Goal: Task Accomplishment & Management: Manage account settings

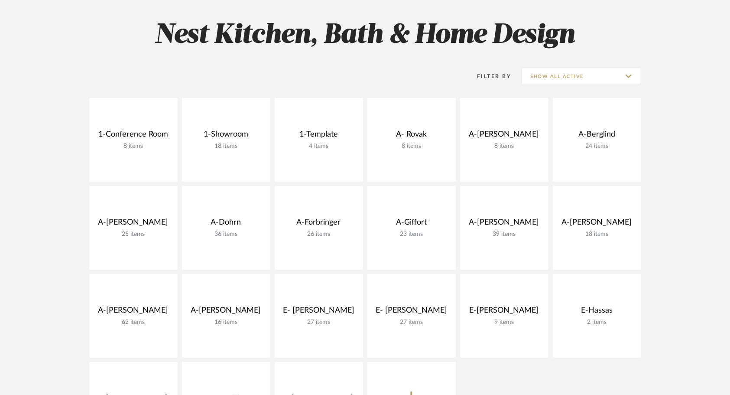
scroll to position [139, 0]
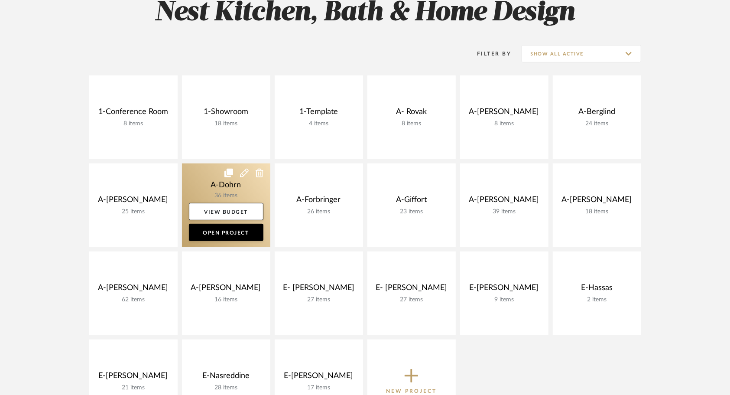
click at [211, 178] on link at bounding box center [226, 205] width 88 height 84
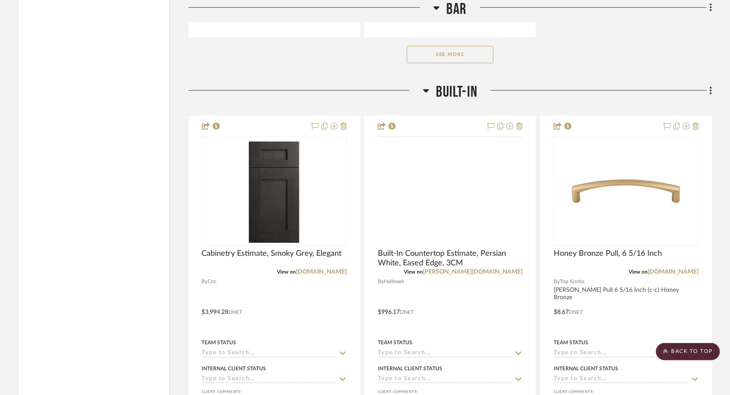
scroll to position [2541, 0]
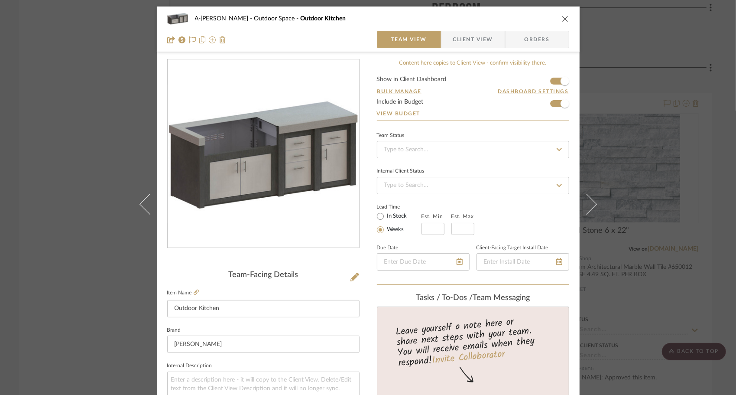
scroll to position [410, 0]
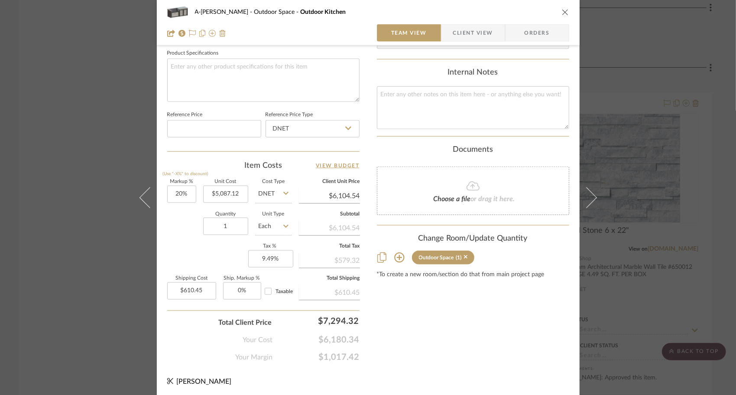
click at [564, 12] on icon "close" at bounding box center [565, 12] width 7 height 7
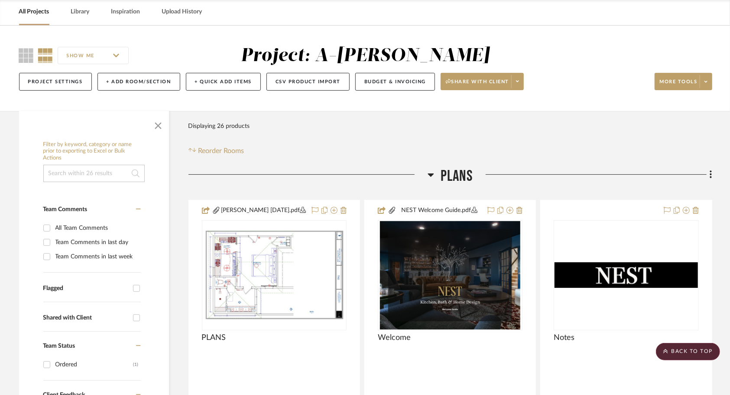
scroll to position [0, 0]
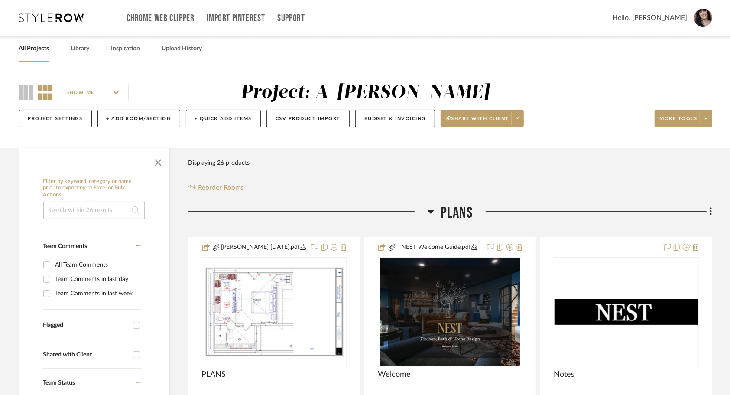
click at [39, 51] on link "All Projects" at bounding box center [34, 49] width 30 height 12
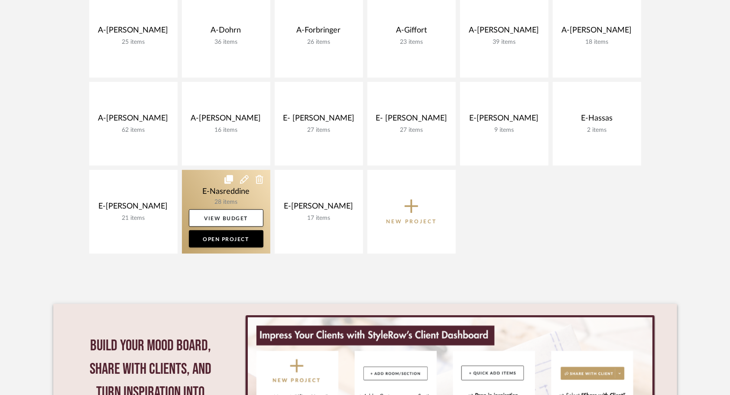
scroll to position [309, 0]
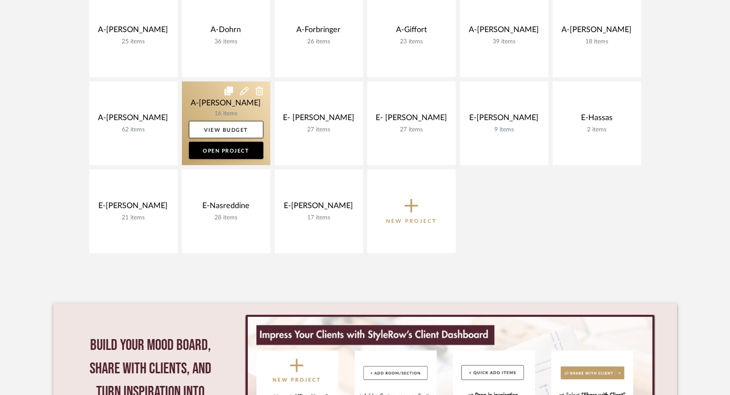
click at [204, 98] on link at bounding box center [226, 123] width 88 height 84
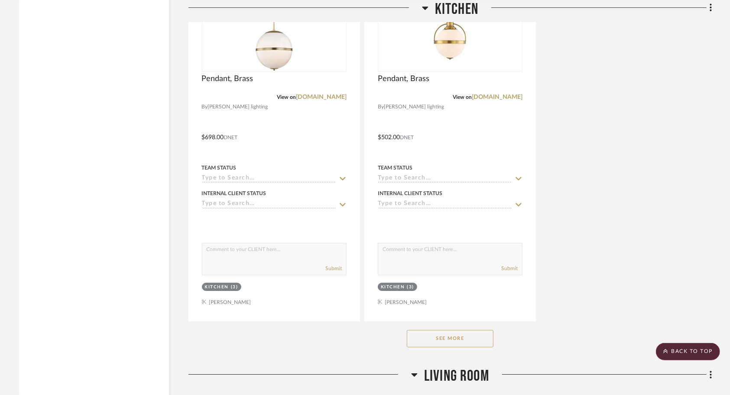
scroll to position [1880, 0]
click at [431, 332] on button "See More" at bounding box center [450, 337] width 87 height 17
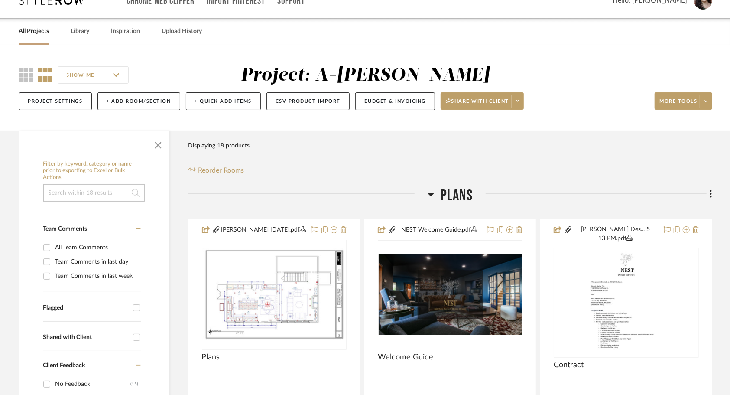
scroll to position [17, 0]
click at [84, 33] on link "Library" at bounding box center [80, 32] width 19 height 12
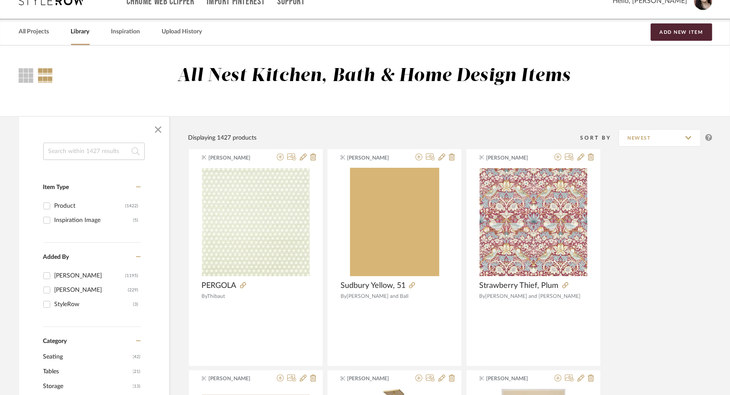
click at [81, 155] on input at bounding box center [93, 151] width 101 height 17
type input "sink"
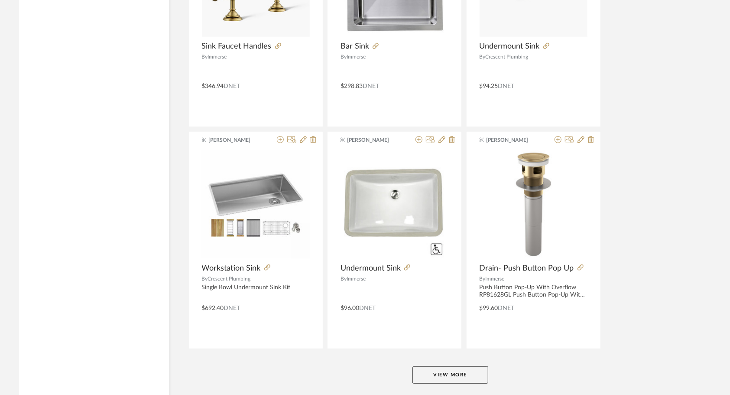
scroll to position [2539, 0]
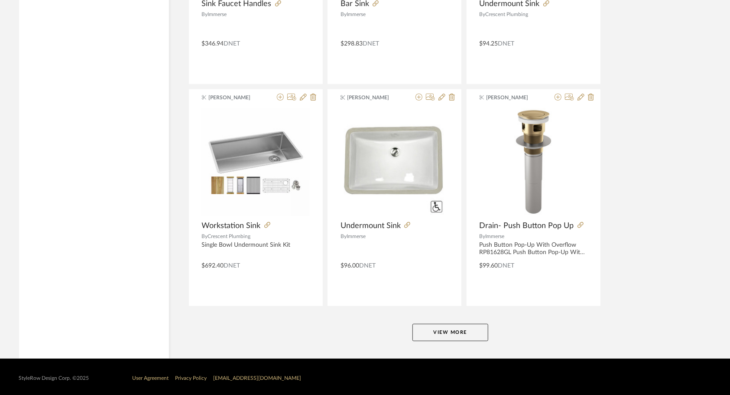
click at [451, 325] on button "View More" at bounding box center [450, 332] width 76 height 17
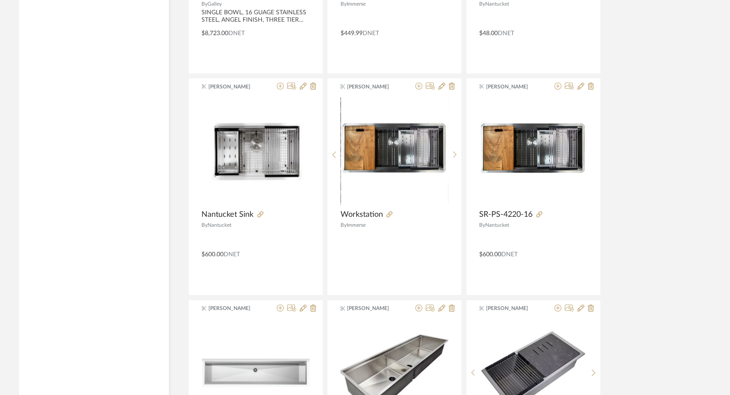
scroll to position [3215, 0]
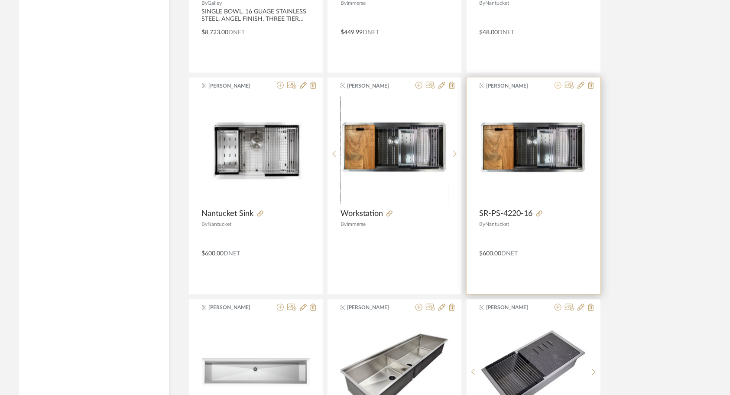
click at [557, 82] on icon at bounding box center [557, 85] width 7 height 7
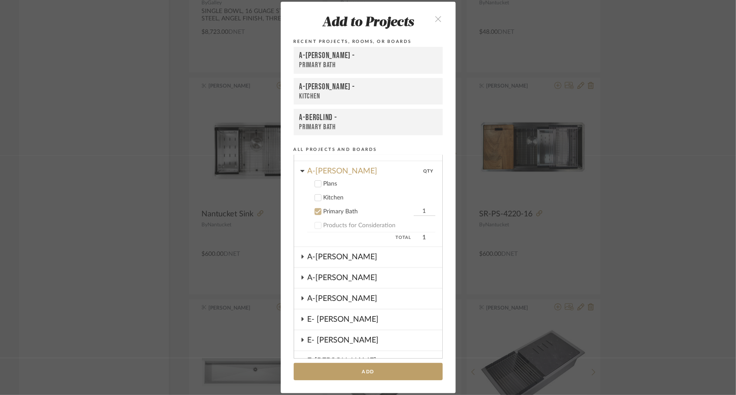
scroll to position [202, 0]
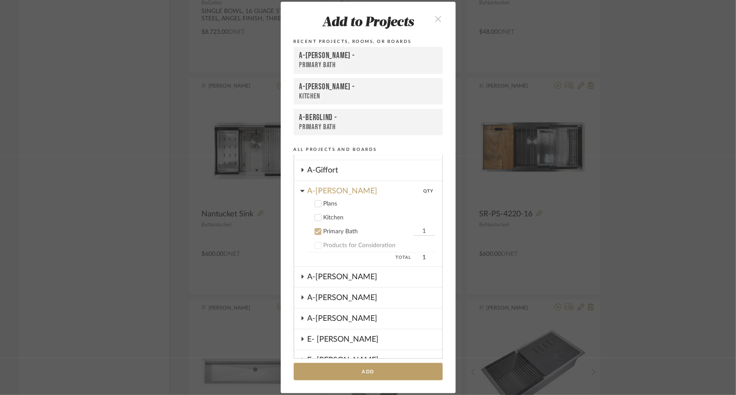
click at [315, 231] on icon at bounding box center [318, 231] width 6 height 4
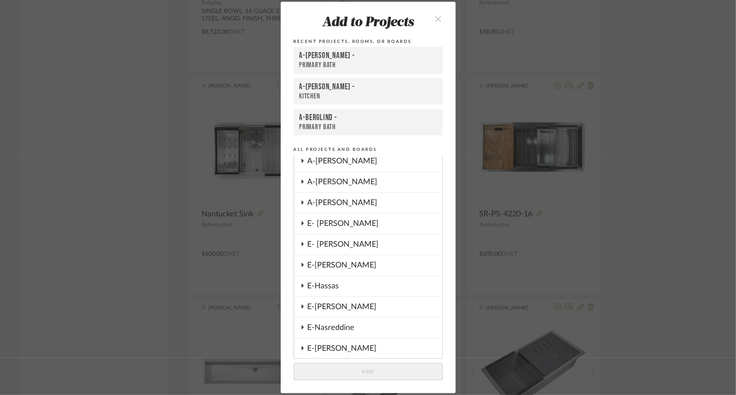
scroll to position [288, 0]
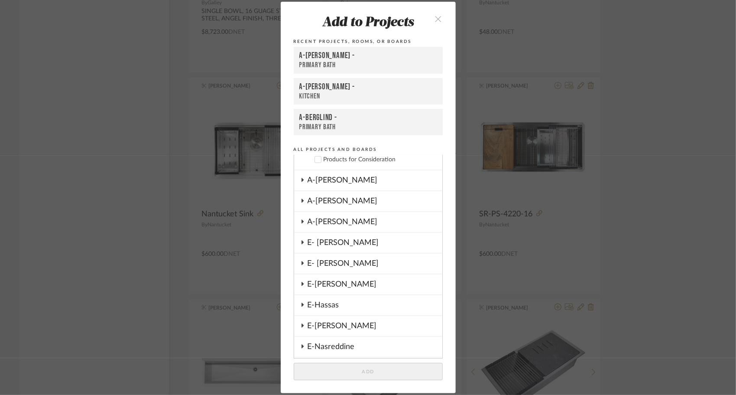
click at [301, 221] on icon at bounding box center [302, 221] width 2 height 4
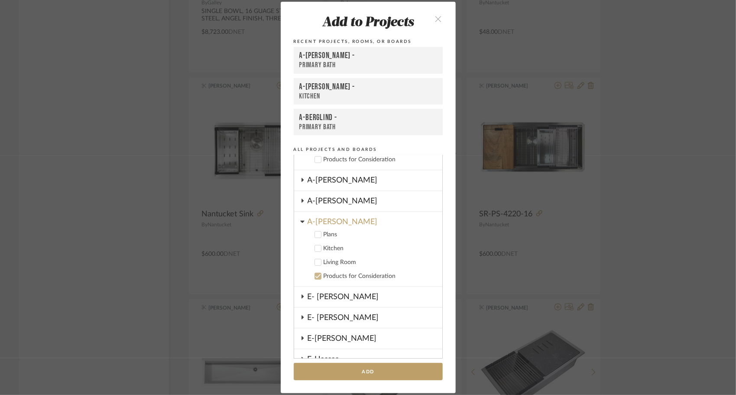
click at [315, 248] on icon at bounding box center [318, 248] width 6 height 6
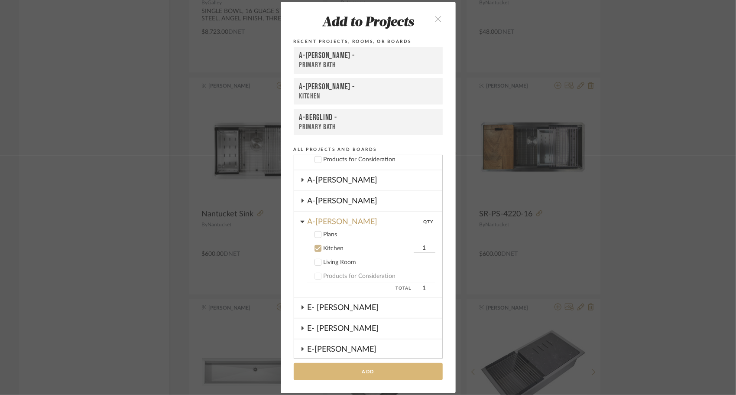
click at [355, 373] on button "Add" at bounding box center [368, 372] width 149 height 18
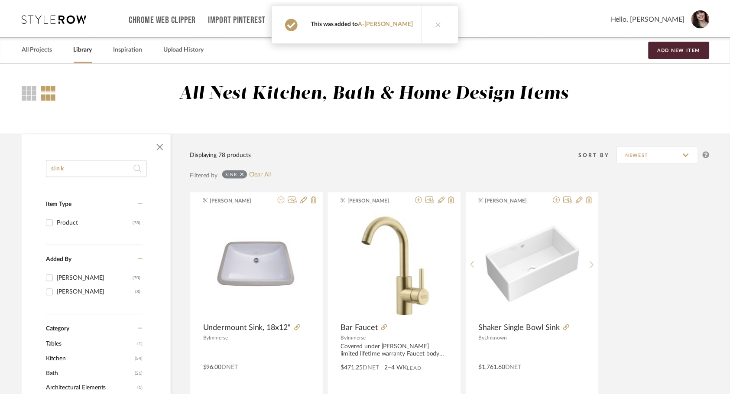
scroll to position [3215, 0]
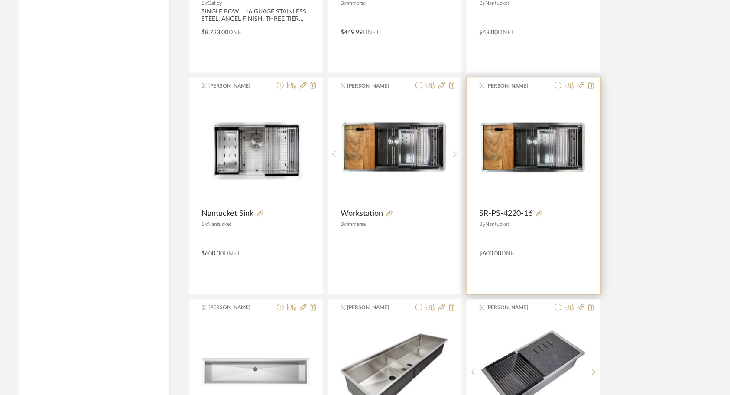
click at [547, 230] on div at bounding box center [533, 237] width 108 height 15
click at [518, 151] on img "0" at bounding box center [533, 151] width 108 height 108
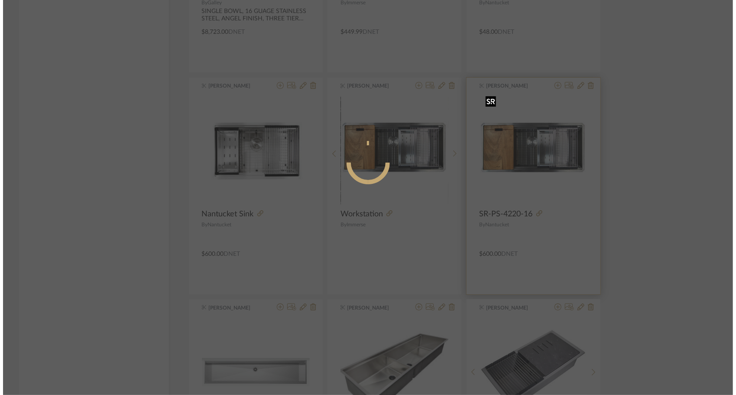
scroll to position [0, 0]
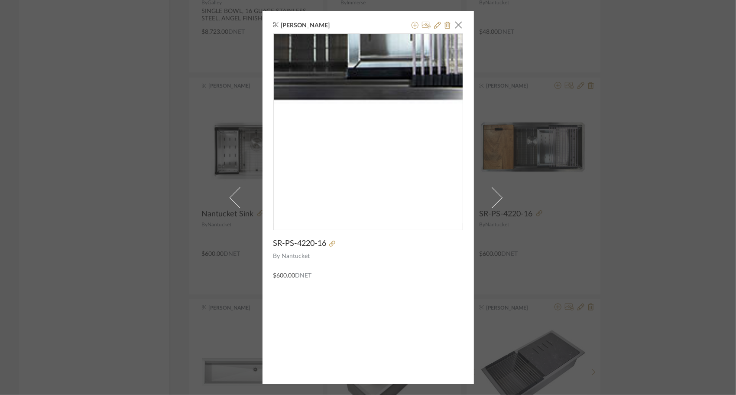
click at [379, 175] on img "0" at bounding box center [368, 128] width 189 height 189
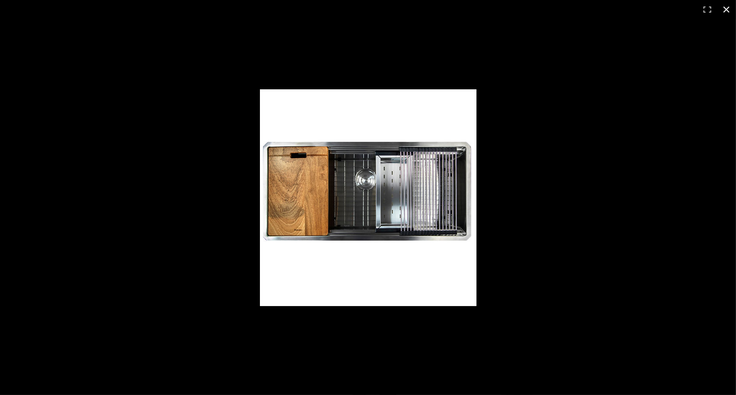
click at [502, 192] on div at bounding box center [483, 209] width 447 height 240
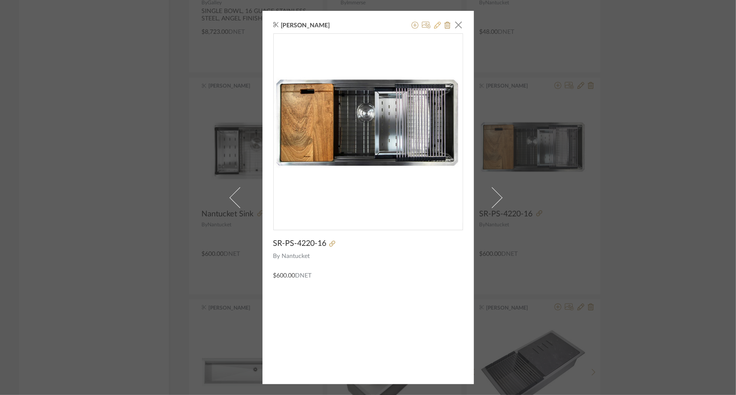
click at [436, 24] on icon at bounding box center [437, 25] width 7 height 7
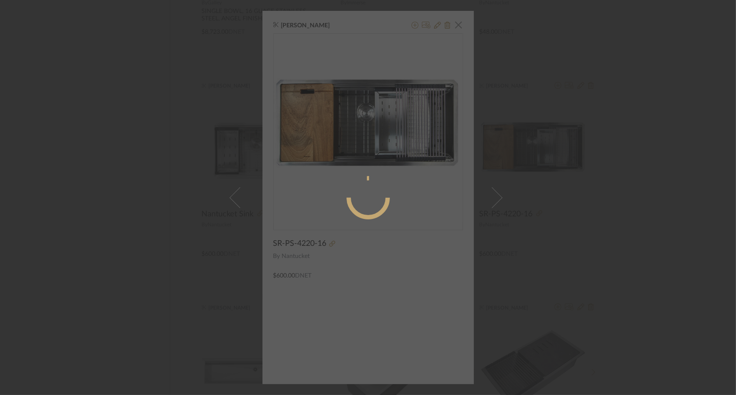
radio input "true"
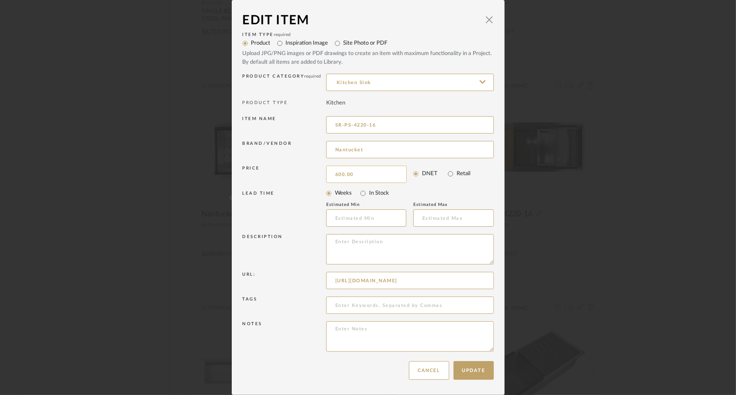
click at [344, 172] on input "600.00" at bounding box center [366, 173] width 81 height 17
type input "$648.00"
click at [470, 372] on button "Update" at bounding box center [473, 370] width 40 height 19
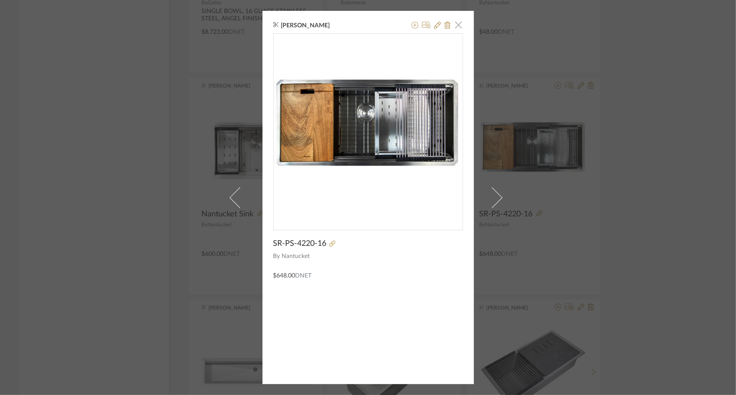
click at [457, 26] on span "button" at bounding box center [458, 24] width 17 height 17
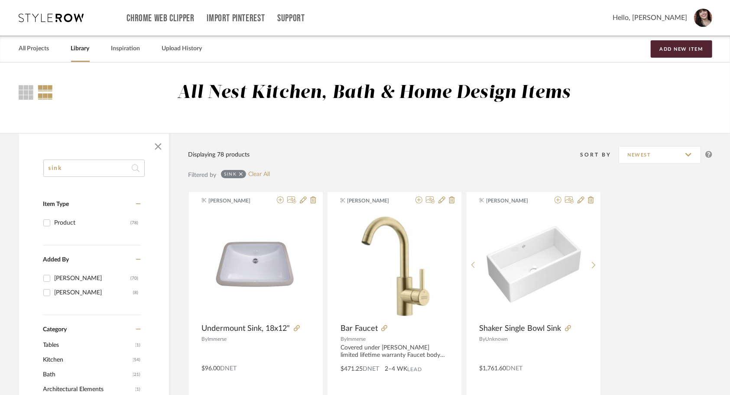
click at [103, 167] on input "sink" at bounding box center [93, 167] width 101 height 17
type input "s"
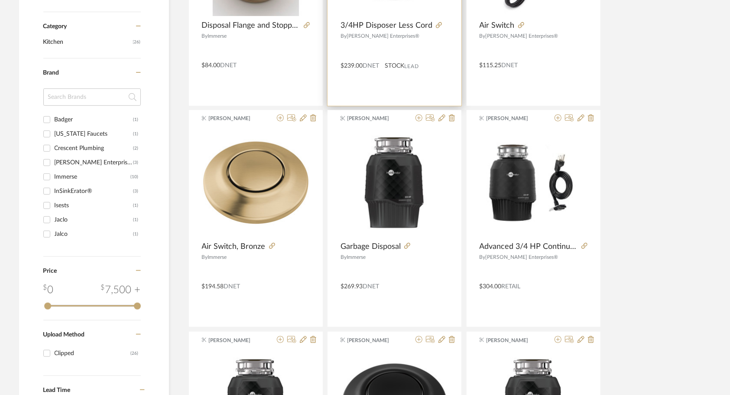
scroll to position [303, 0]
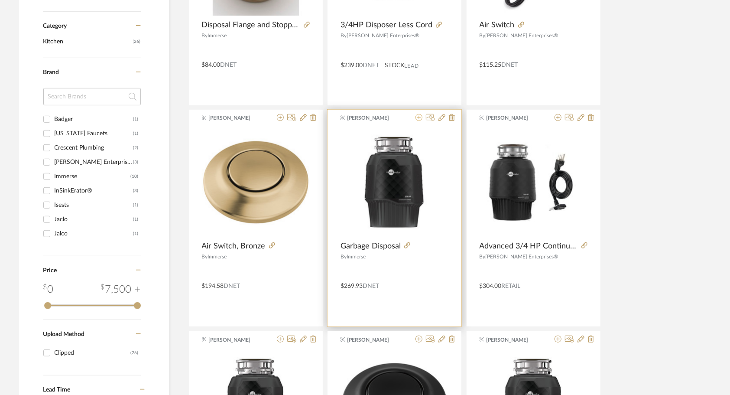
click at [418, 118] on icon at bounding box center [418, 117] width 7 height 7
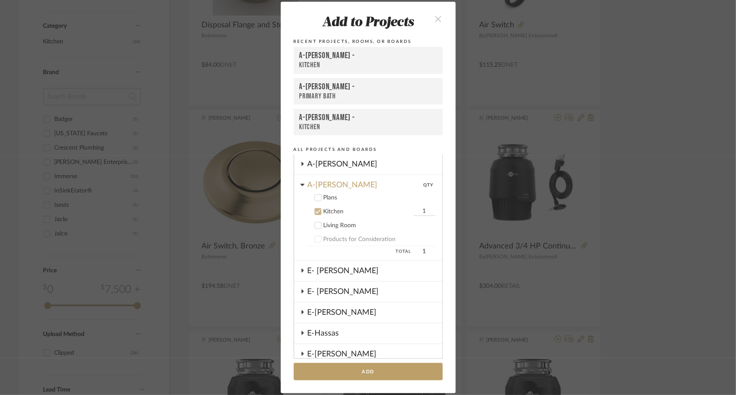
scroll to position [270, 0]
click at [378, 366] on button "Add" at bounding box center [368, 372] width 149 height 18
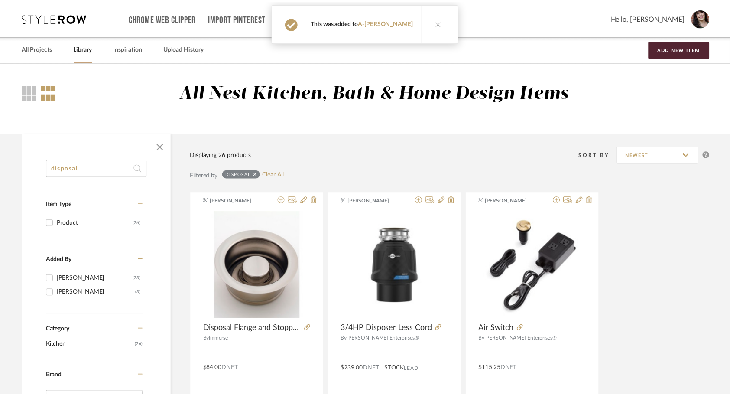
scroll to position [303, 0]
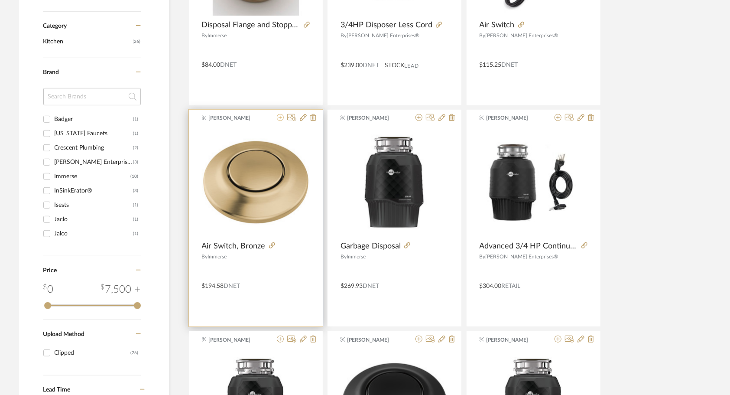
click at [281, 116] on icon at bounding box center [280, 117] width 7 height 7
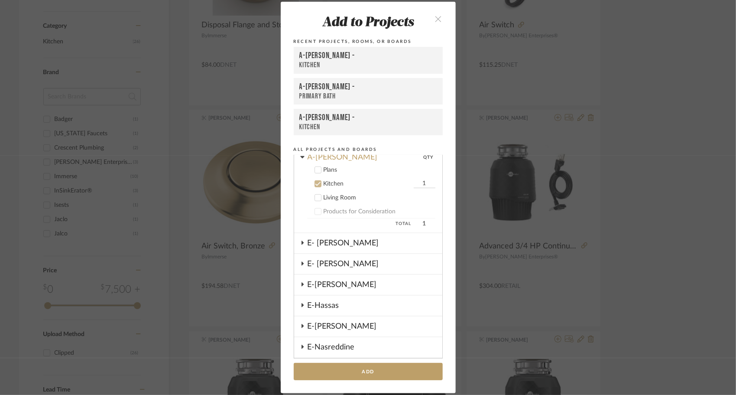
scroll to position [319, 0]
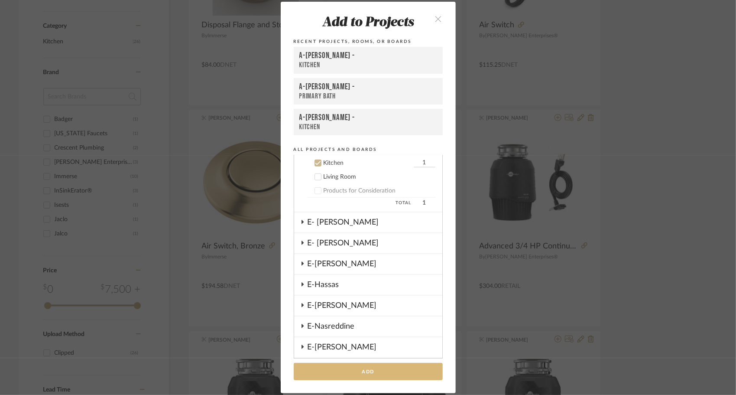
click at [357, 370] on button "Add" at bounding box center [368, 372] width 149 height 18
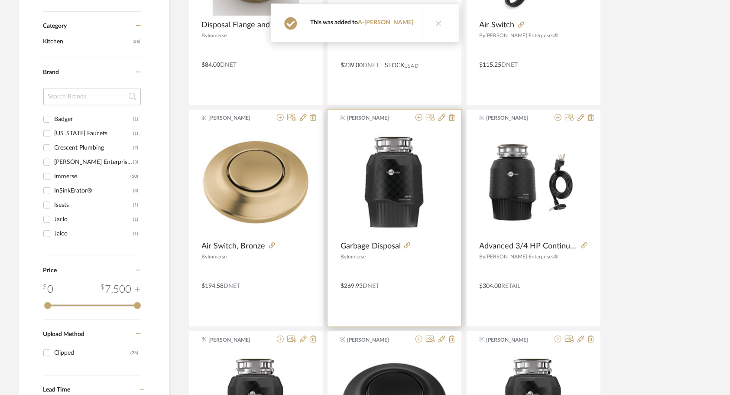
scroll to position [0, 0]
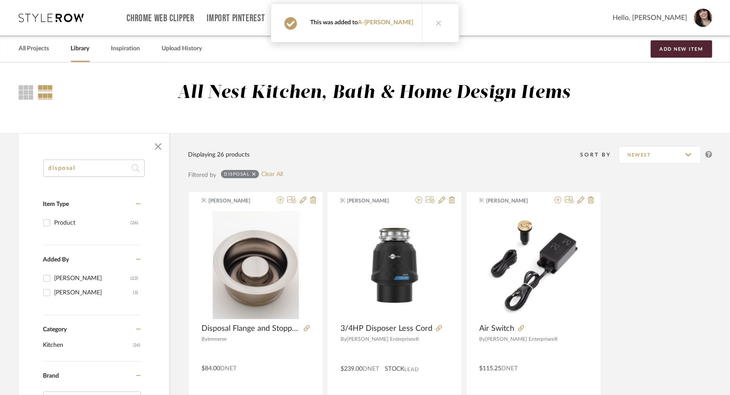
click at [123, 172] on input "disposal" at bounding box center [93, 167] width 101 height 17
type input "d"
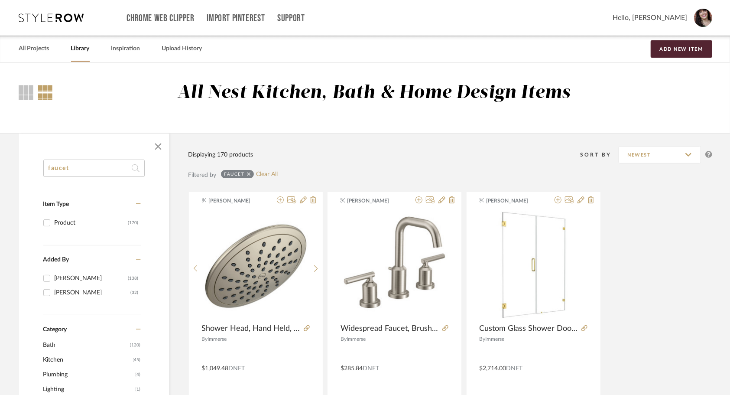
drag, startPoint x: 107, startPoint y: 172, endPoint x: 25, endPoint y: 145, distance: 86.6
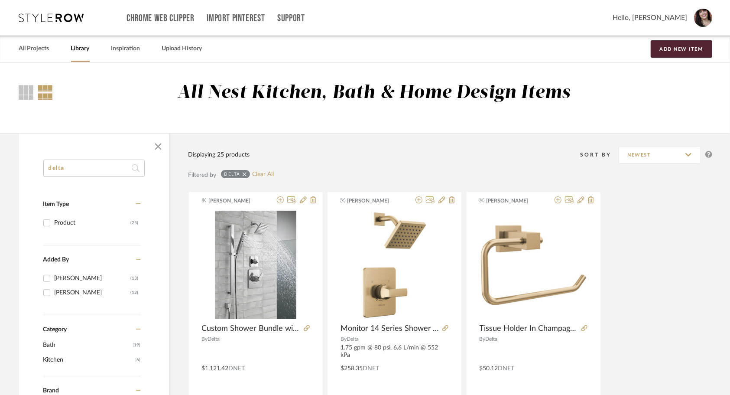
drag, startPoint x: 76, startPoint y: 166, endPoint x: -2, endPoint y: 178, distance: 79.0
click at [0, 178] on html "Chrome Web Clipper Import Pinterest Support All Projects Library Inspiration Up…" at bounding box center [365, 197] width 730 height 395
type input "kitchen faucet"
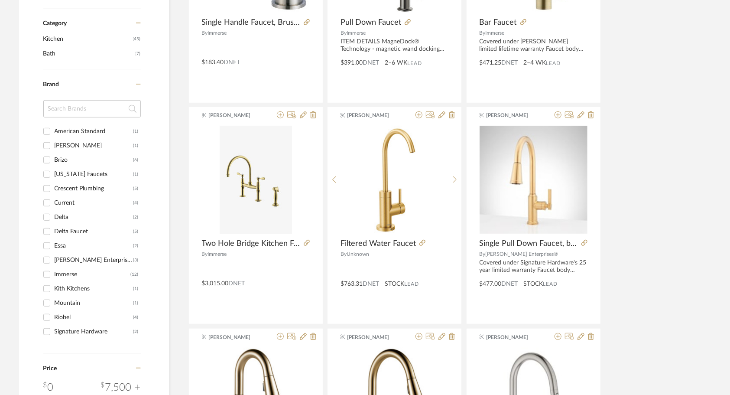
scroll to position [310, 0]
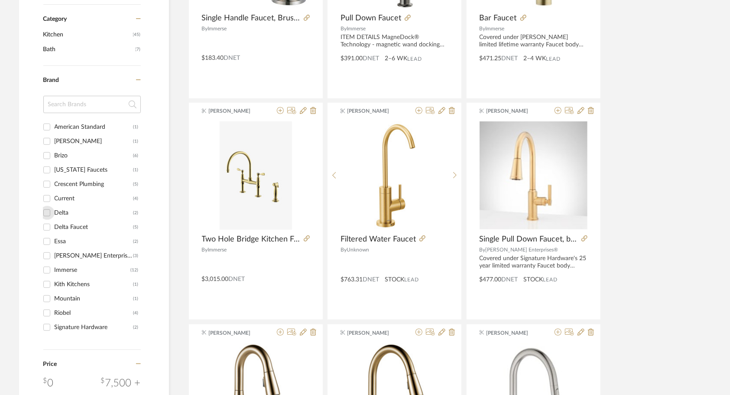
click at [49, 213] on input "Delta (2)" at bounding box center [47, 213] width 14 height 14
checkbox input "true"
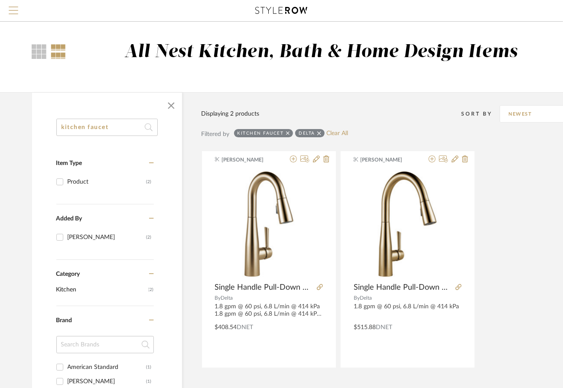
click at [18, 10] on span "Menu" at bounding box center [14, 12] width 10 height 13
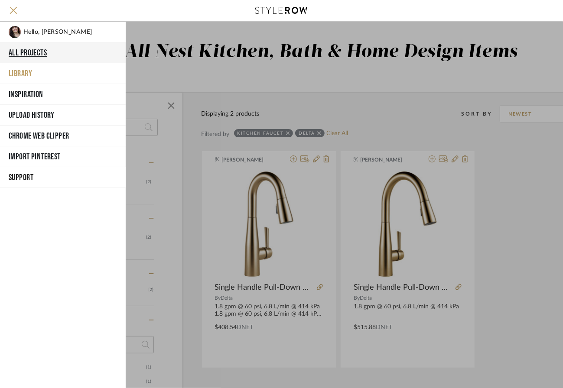
click at [23, 54] on button "All Projects" at bounding box center [63, 52] width 126 height 21
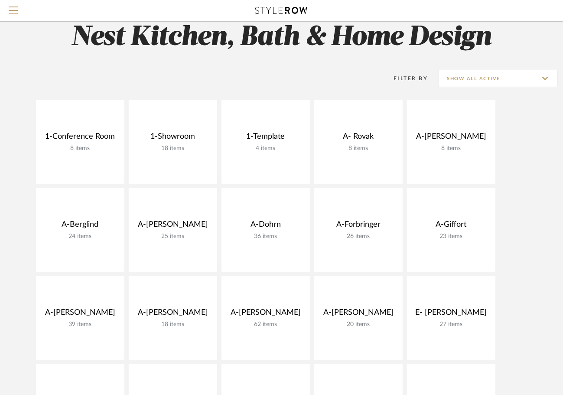
scroll to position [24, 0]
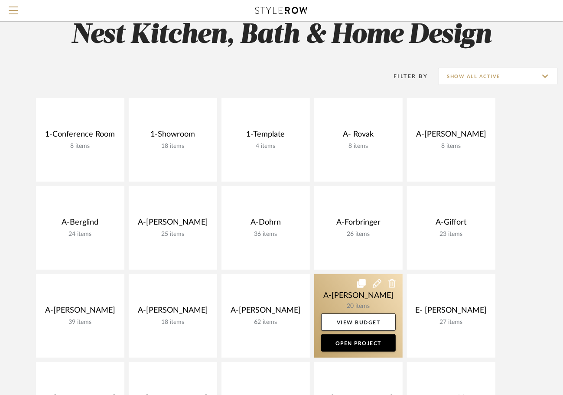
click at [334, 295] on link at bounding box center [358, 316] width 88 height 84
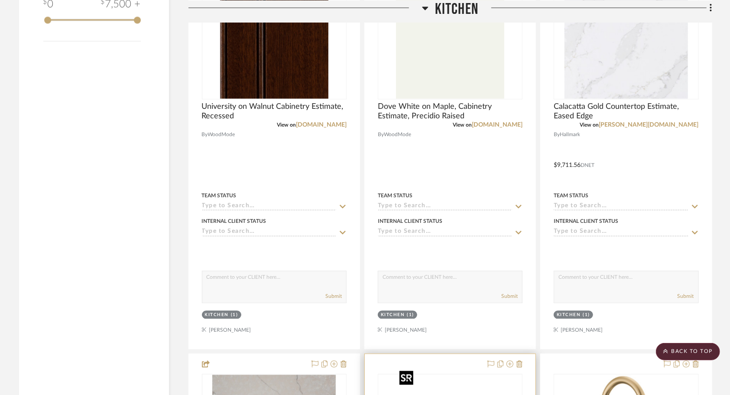
scroll to position [1079, 0]
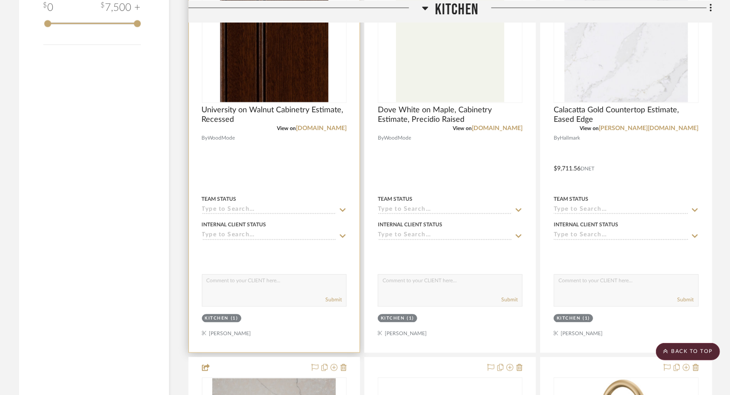
click at [337, 151] on div at bounding box center [274, 162] width 171 height 379
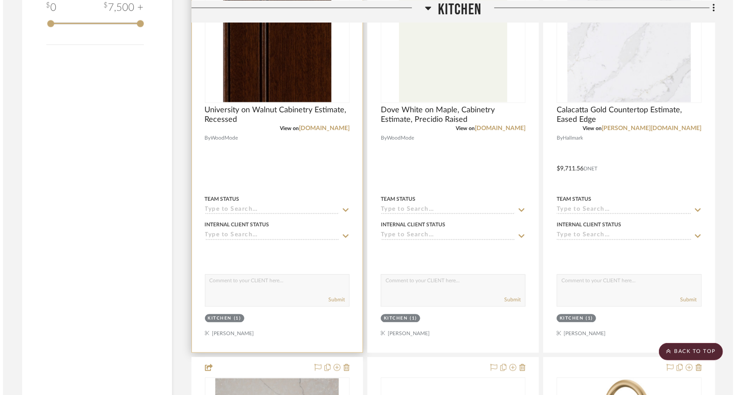
scroll to position [0, 0]
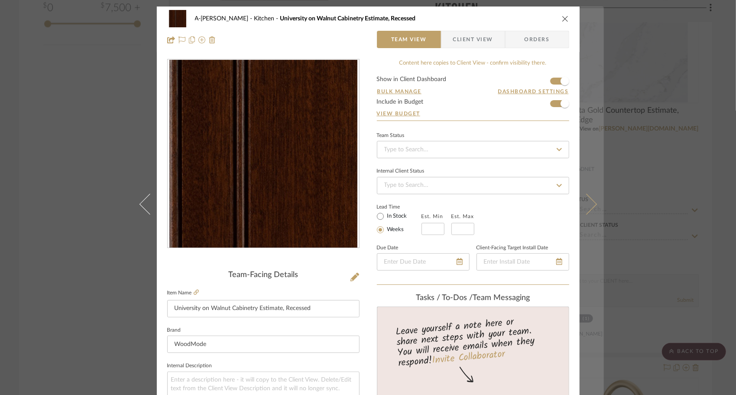
click at [590, 209] on button at bounding box center [592, 203] width 24 height 395
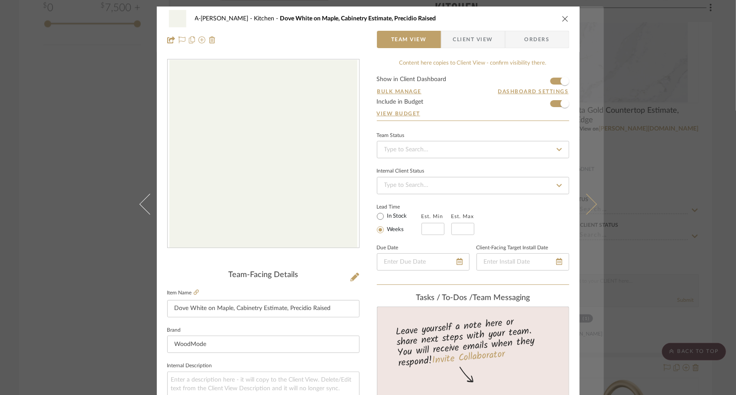
click at [586, 203] on icon at bounding box center [586, 203] width 21 height 21
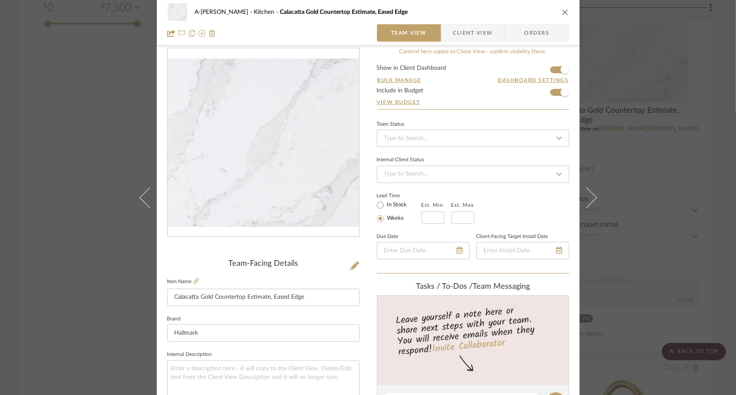
scroll to position [10, 0]
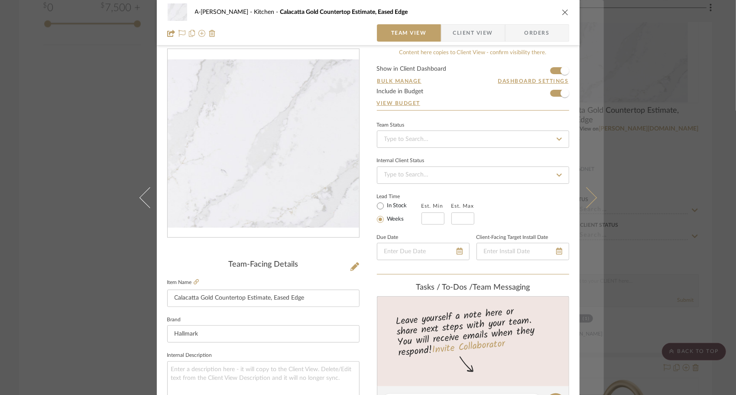
click at [593, 198] on icon at bounding box center [586, 197] width 21 height 21
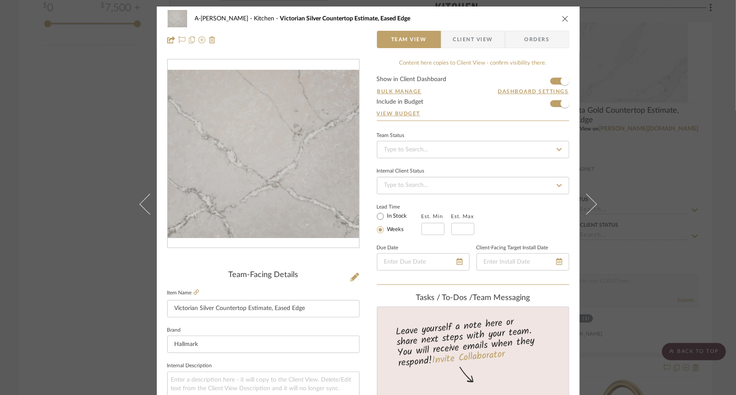
click at [593, 198] on button at bounding box center [592, 203] width 24 height 395
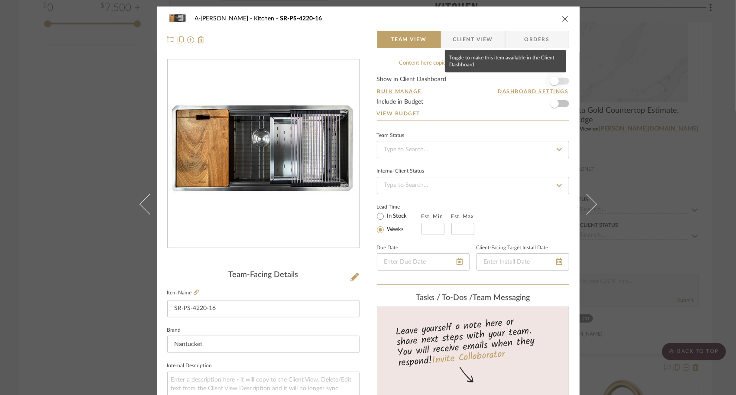
click at [555, 83] on span "button" at bounding box center [554, 81] width 9 height 9
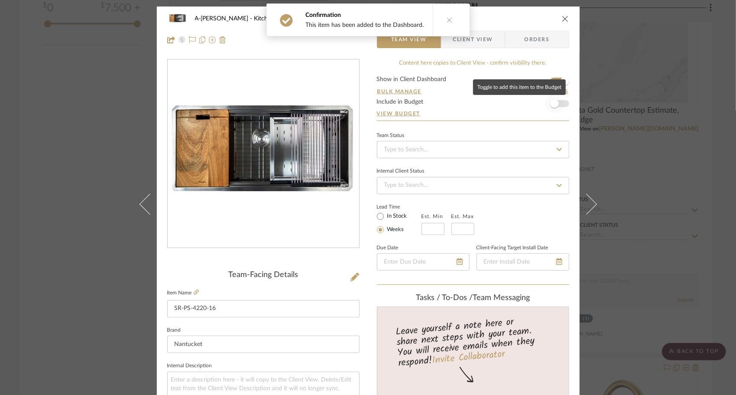
click at [556, 102] on span "button" at bounding box center [554, 103] width 19 height 19
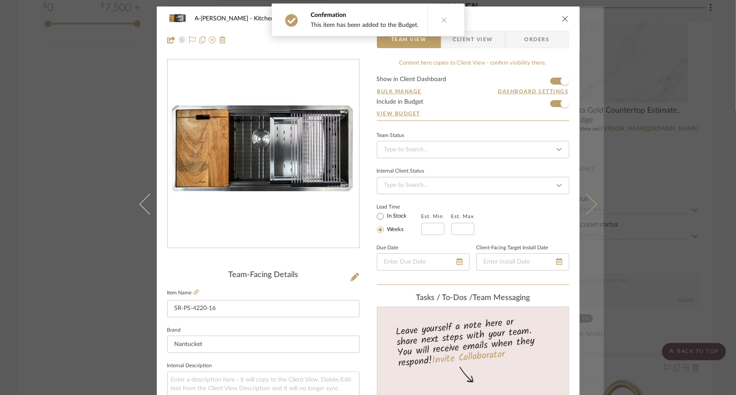
click at [588, 201] on icon at bounding box center [586, 203] width 21 height 21
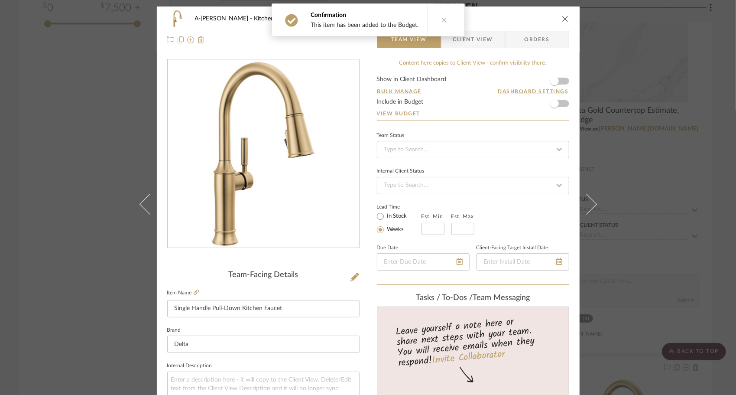
click at [562, 81] on form "Show in Client Dashboard Bulk Manage Dashboard Settings Include in Budget View …" at bounding box center [473, 98] width 192 height 44
click at [553, 77] on span "button" at bounding box center [554, 81] width 9 height 9
click at [555, 101] on span "button" at bounding box center [554, 103] width 9 height 9
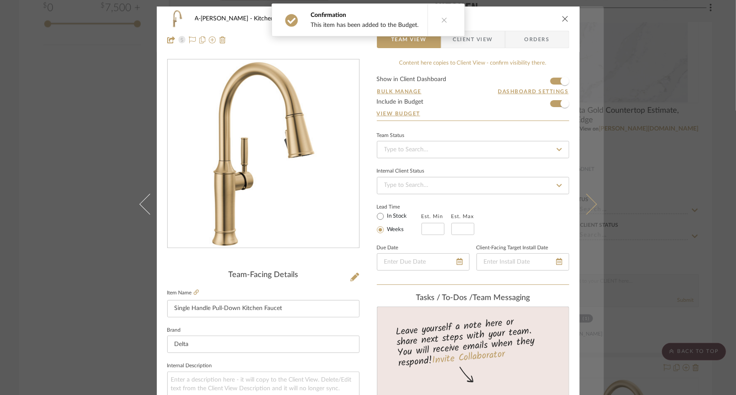
click at [589, 199] on button at bounding box center [592, 203] width 24 height 395
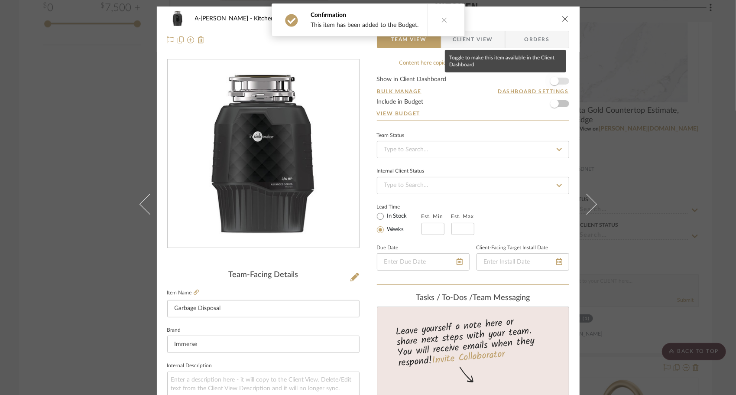
click at [555, 83] on span "button" at bounding box center [554, 80] width 19 height 19
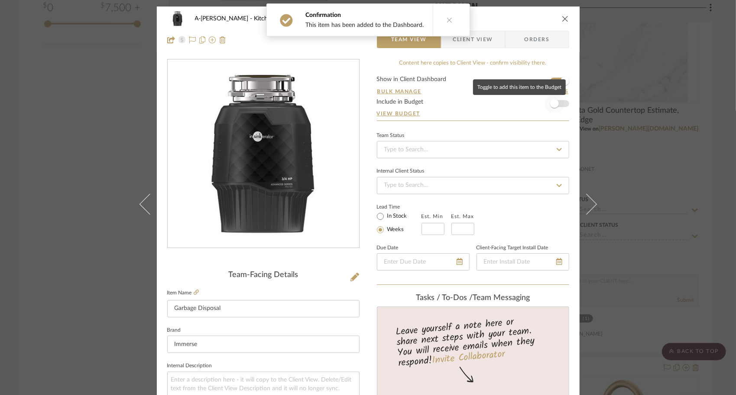
click at [554, 101] on span "button" at bounding box center [554, 103] width 9 height 9
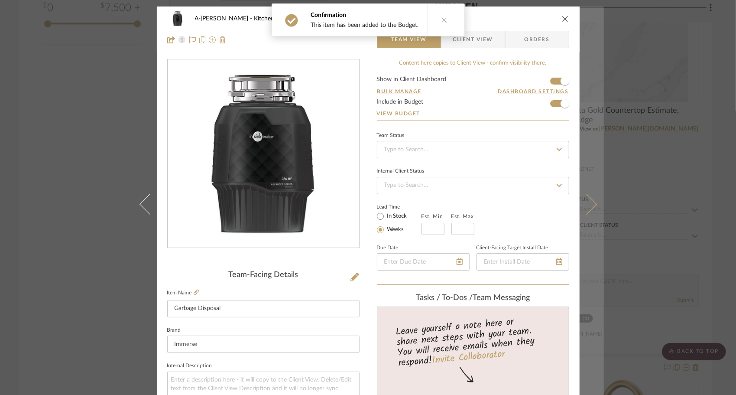
click at [586, 198] on icon at bounding box center [586, 203] width 21 height 21
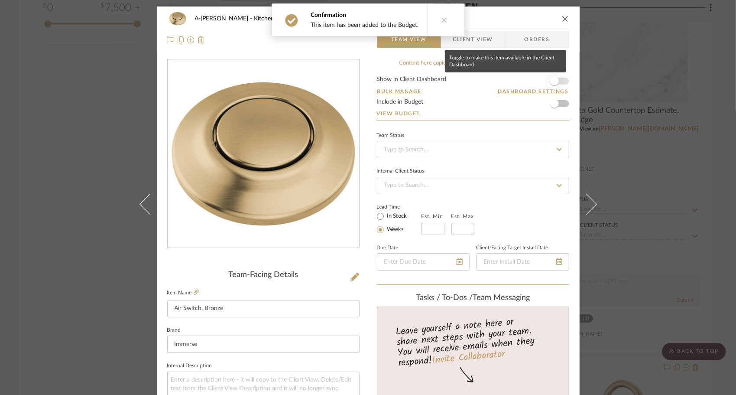
click at [552, 82] on span "button" at bounding box center [554, 81] width 9 height 9
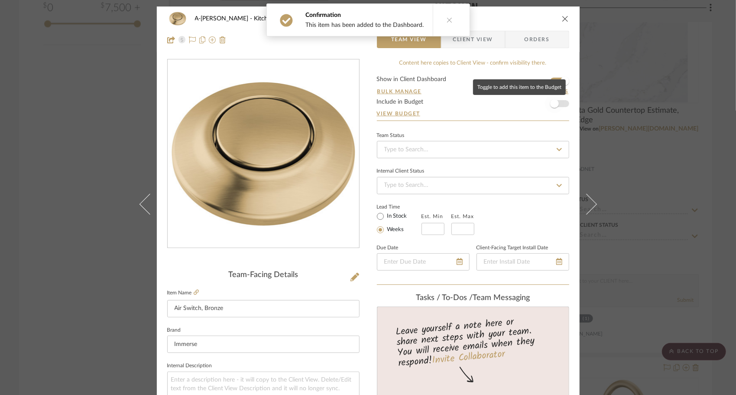
click at [554, 110] on span "button" at bounding box center [554, 103] width 19 height 19
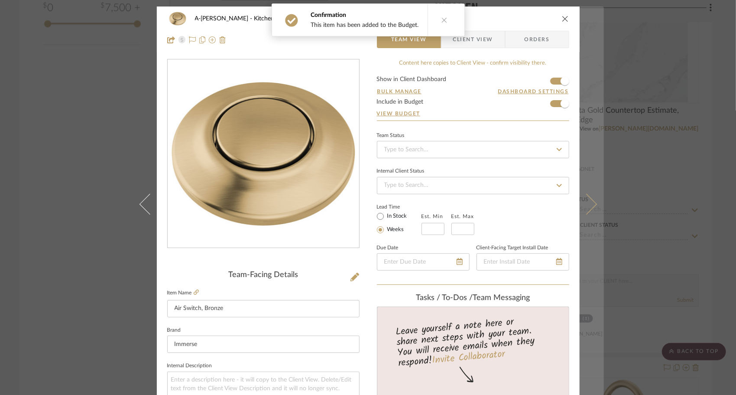
click at [586, 201] on icon at bounding box center [586, 203] width 21 height 21
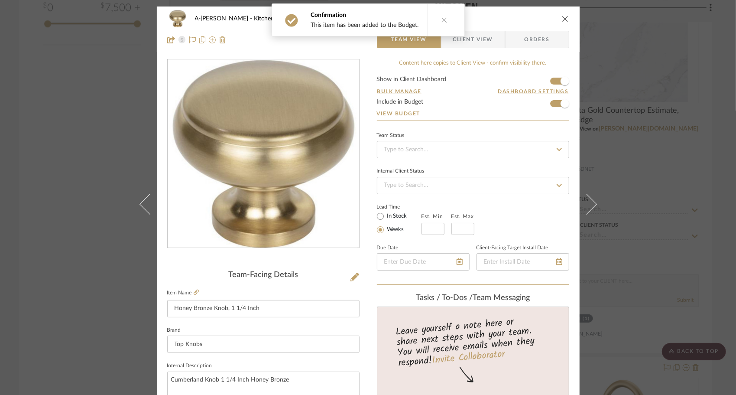
click at [559, 23] on div "A-[PERSON_NAME] Kitchen Honey Bronze Knob, 1 1/4 Inch" at bounding box center [368, 18] width 402 height 17
click at [562, 21] on icon "close" at bounding box center [565, 18] width 7 height 7
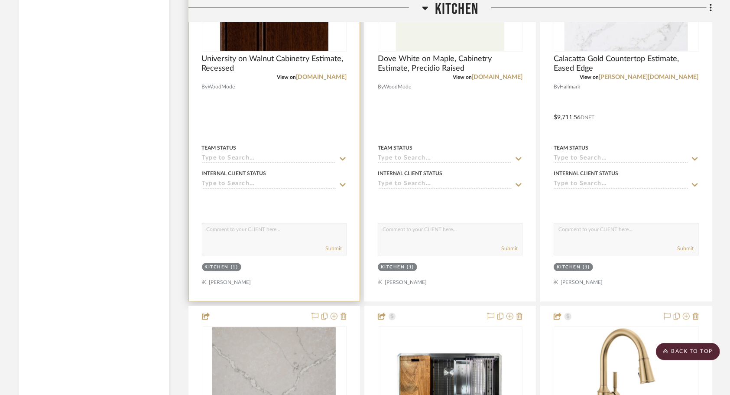
scroll to position [1131, 0]
click at [311, 107] on div at bounding box center [274, 110] width 171 height 379
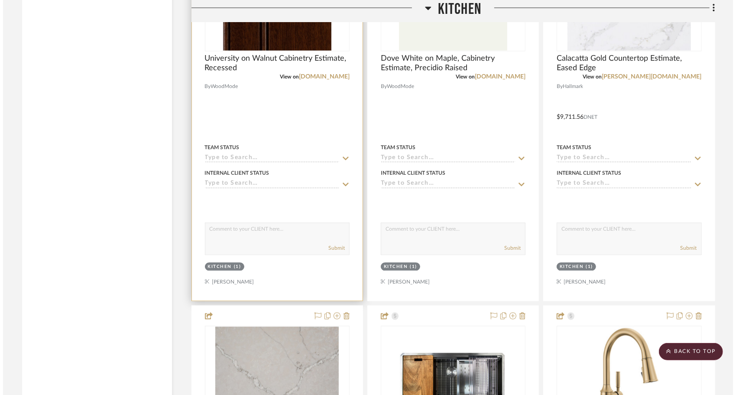
scroll to position [0, 0]
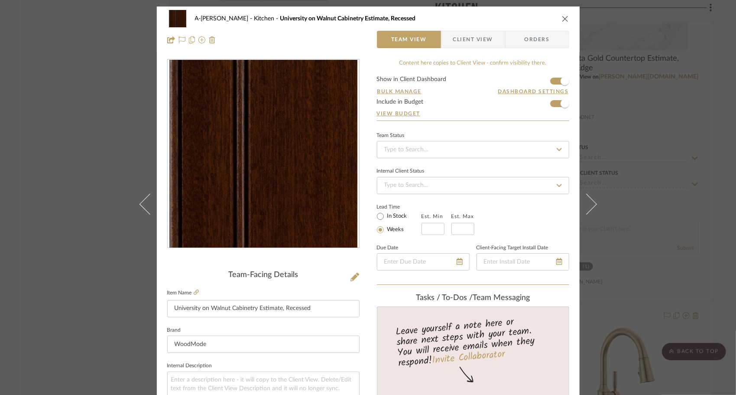
click at [471, 46] on span "Client View" at bounding box center [473, 39] width 40 height 17
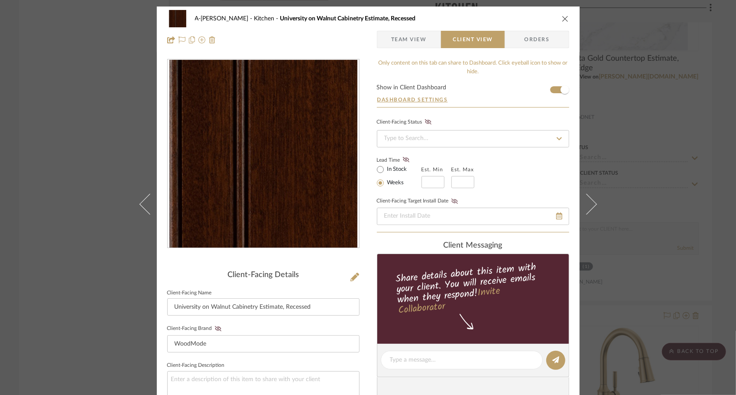
click at [565, 17] on icon "close" at bounding box center [565, 18] width 7 height 7
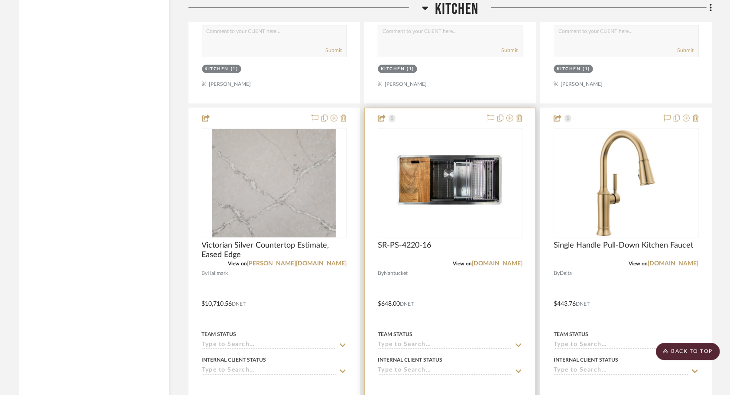
scroll to position [1329, 0]
click at [488, 286] on div at bounding box center [450, 296] width 171 height 379
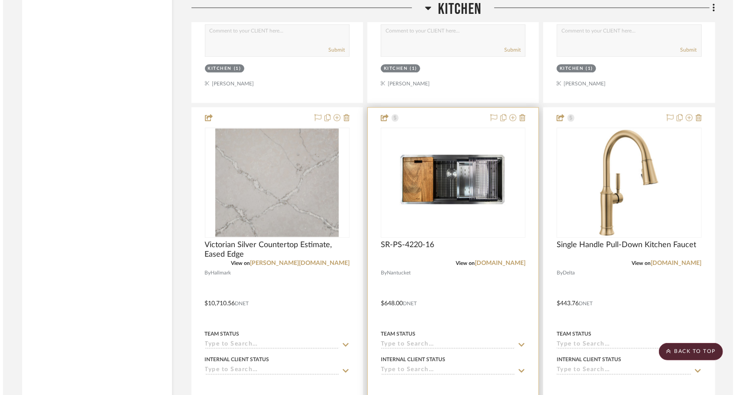
scroll to position [0, 0]
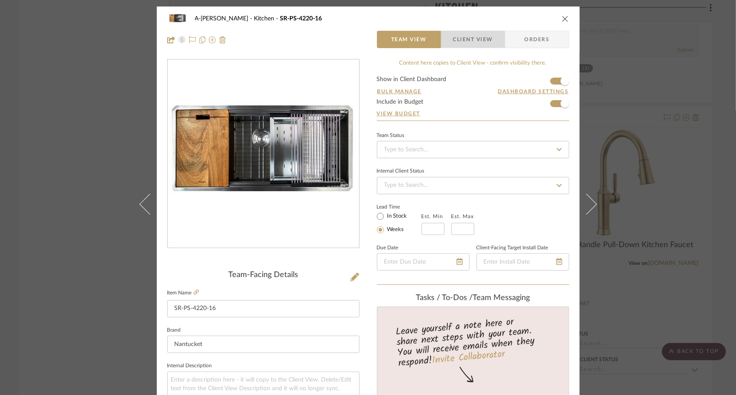
click at [463, 44] on span "Client View" at bounding box center [473, 39] width 40 height 17
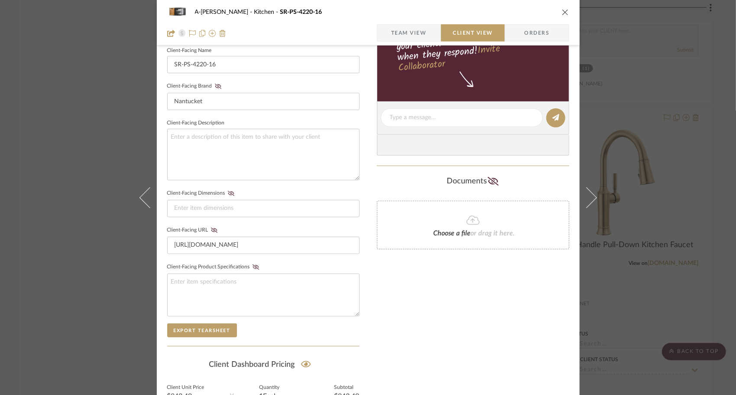
scroll to position [245, 0]
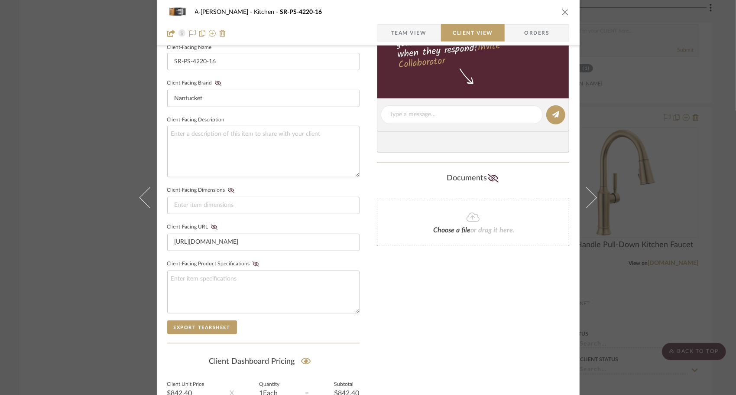
click at [562, 16] on button "close" at bounding box center [565, 12] width 8 height 8
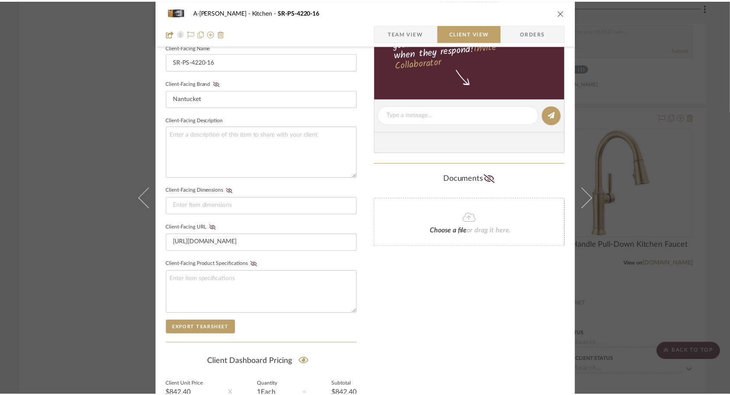
scroll to position [1329, 0]
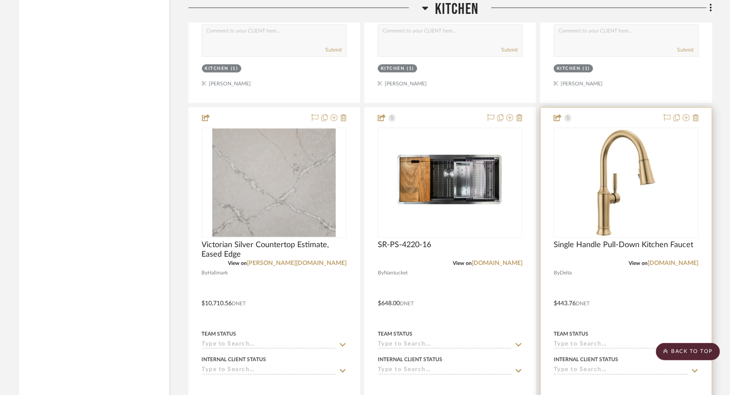
click at [609, 263] on div at bounding box center [626, 296] width 171 height 379
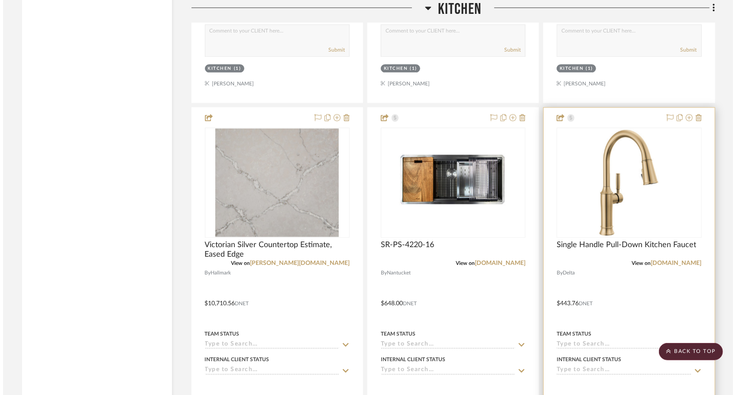
scroll to position [0, 0]
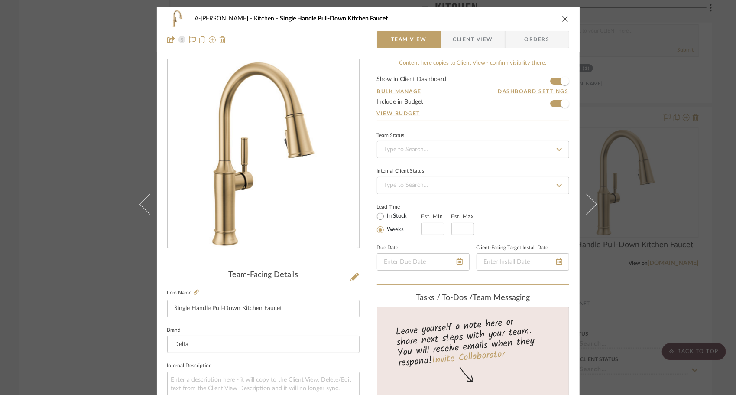
click at [469, 45] on span "Client View" at bounding box center [473, 39] width 40 height 17
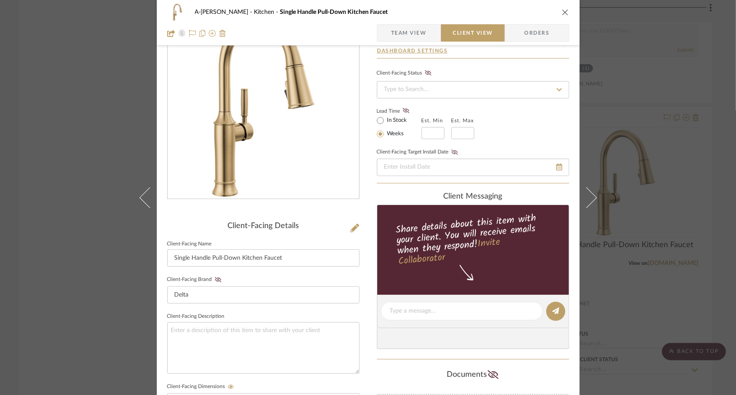
scroll to position [45, 0]
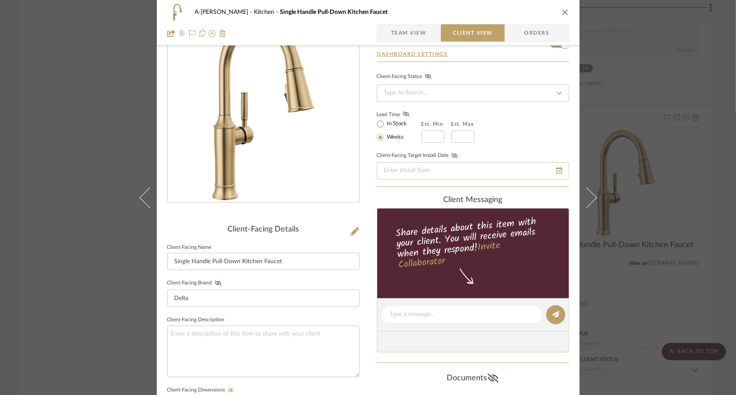
click at [478, 42] on div "A-[PERSON_NAME] Kitchen Single Handle Pull-Down Kitchen Faucet Team View Client…" at bounding box center [368, 22] width 423 height 45
click at [481, 30] on span "Client View" at bounding box center [473, 32] width 40 height 17
click at [483, 39] on span "Client View" at bounding box center [473, 32] width 40 height 17
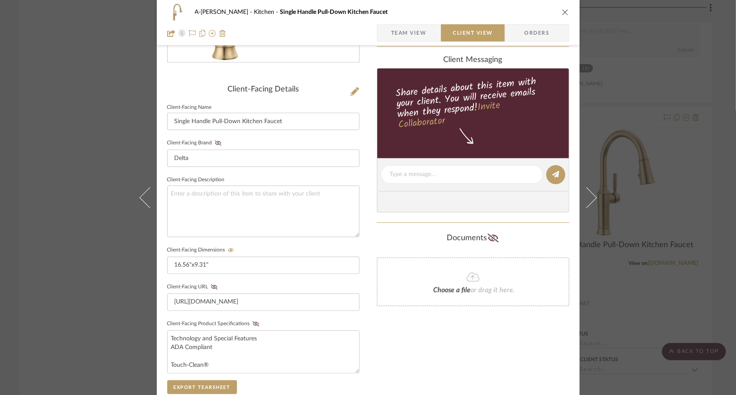
scroll to position [172, 0]
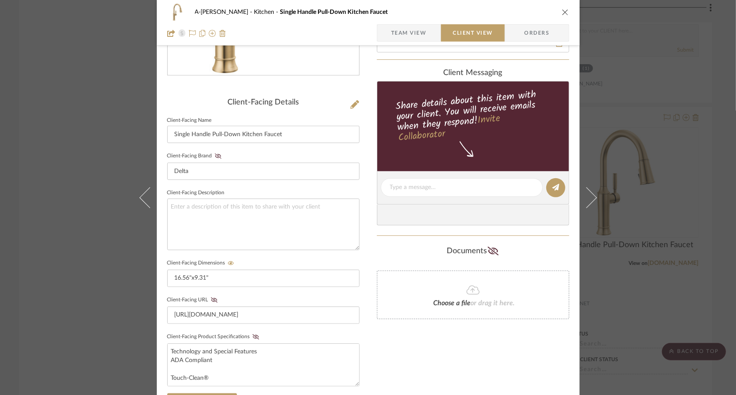
click at [562, 13] on icon "close" at bounding box center [565, 12] width 7 height 7
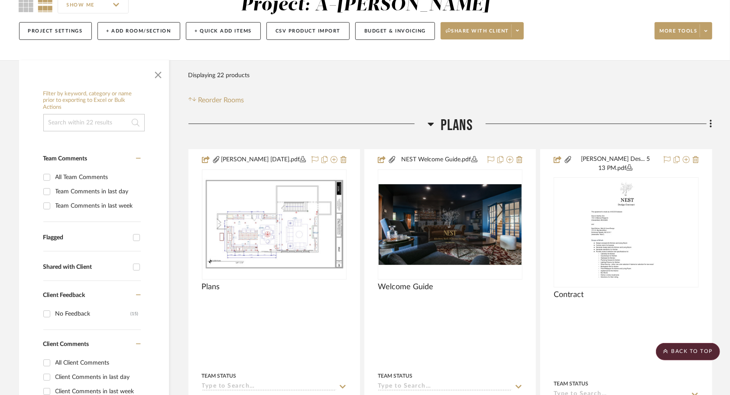
scroll to position [0, 0]
